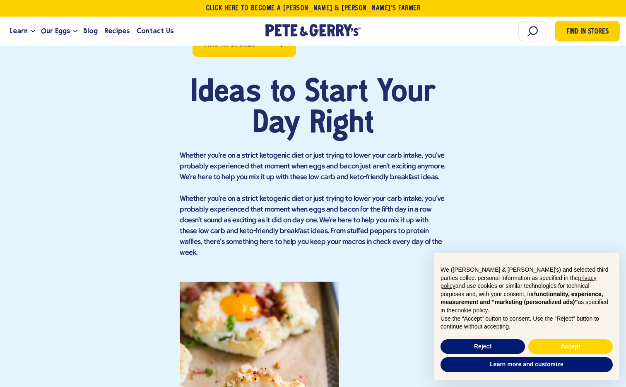
scroll to position [450, 0]
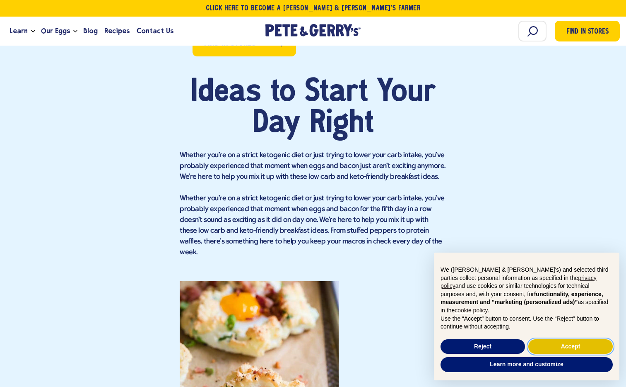
click at [541, 343] on button "Accept" at bounding box center [571, 346] width 85 height 15
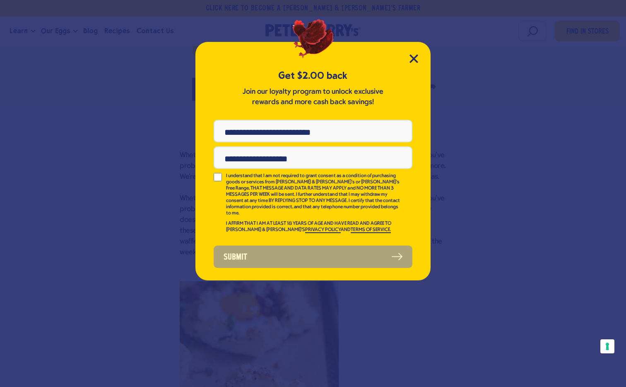
scroll to position [0, 0]
click at [414, 56] on icon "Close Modal" at bounding box center [414, 58] width 9 height 9
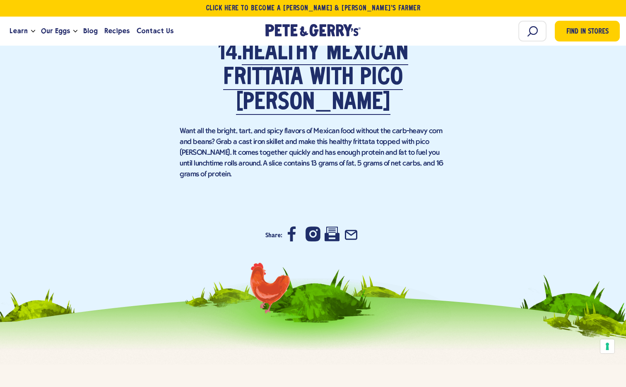
scroll to position [5117, 0]
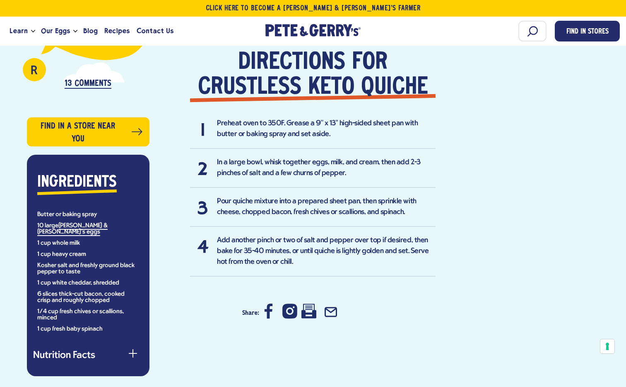
scroll to position [508, 0]
